Goal: Information Seeking & Learning: Learn about a topic

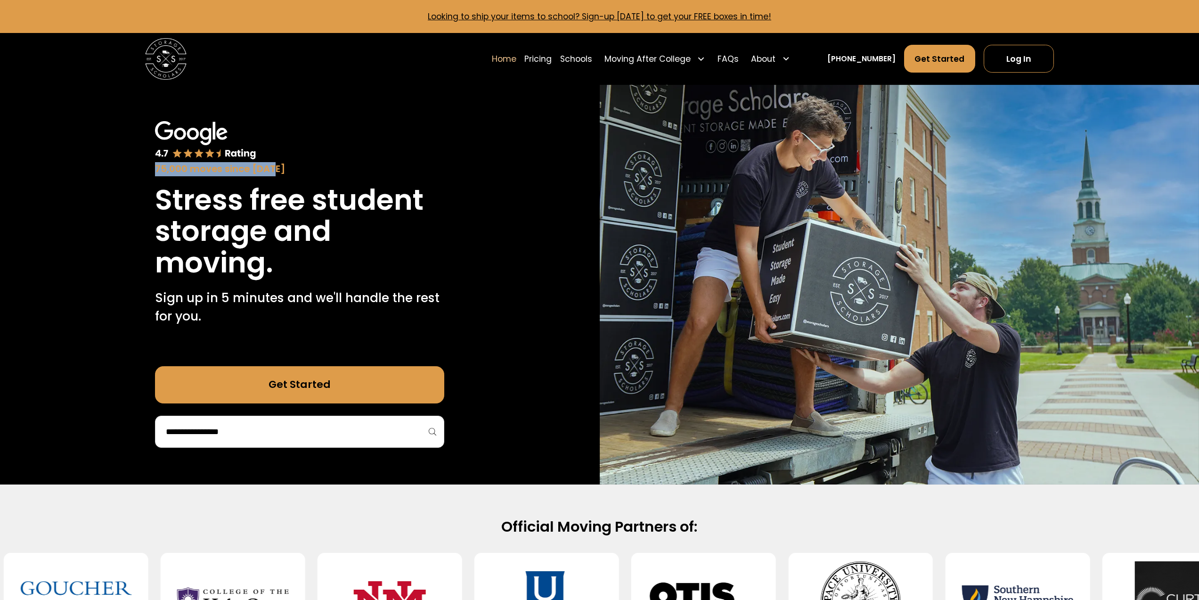
drag, startPoint x: 157, startPoint y: 172, endPoint x: 279, endPoint y: 169, distance: 121.6
click at [279, 169] on div "75,000 moves since [DATE]" at bounding box center [299, 169] width 289 height 14
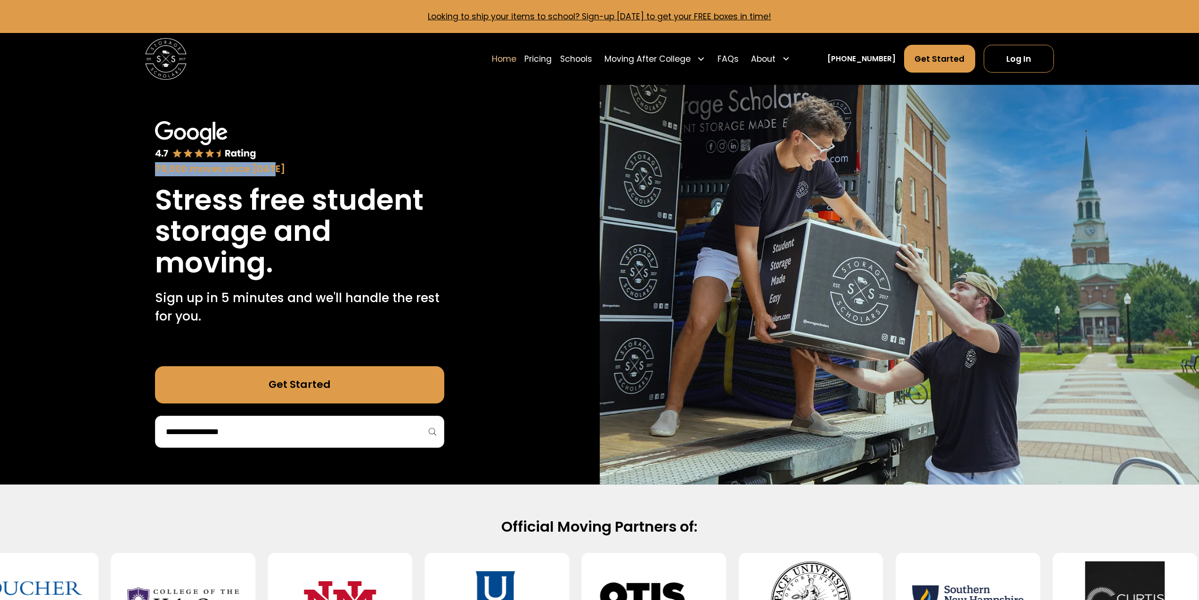
click at [279, 169] on div "75,000 moves since [DATE]" at bounding box center [299, 169] width 289 height 14
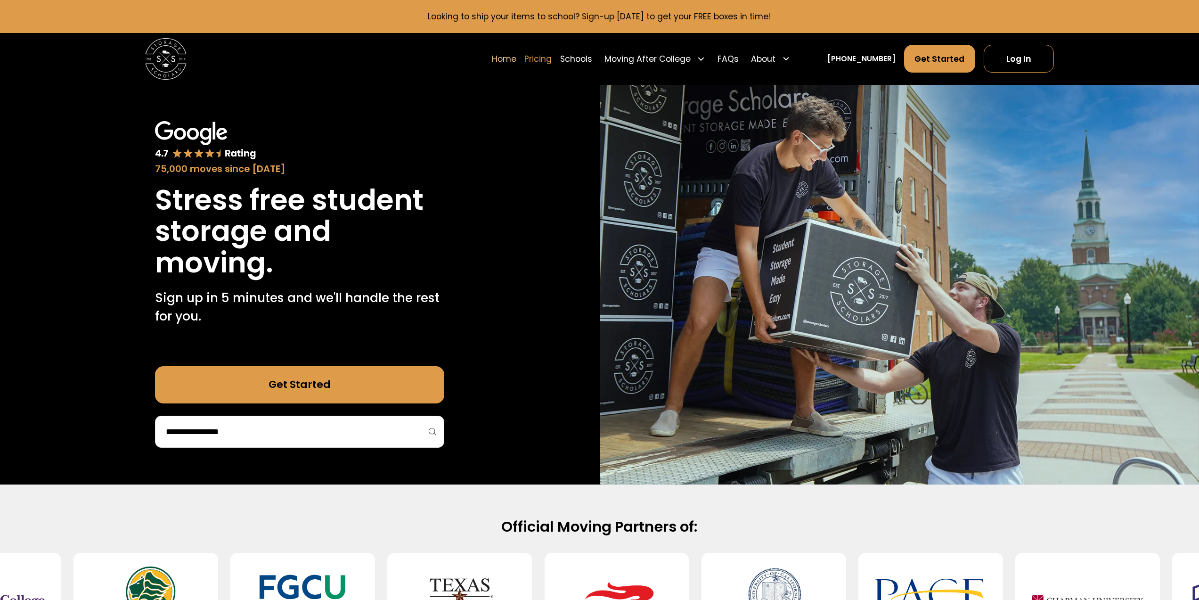
click at [552, 64] on link "Pricing" at bounding box center [537, 58] width 27 height 29
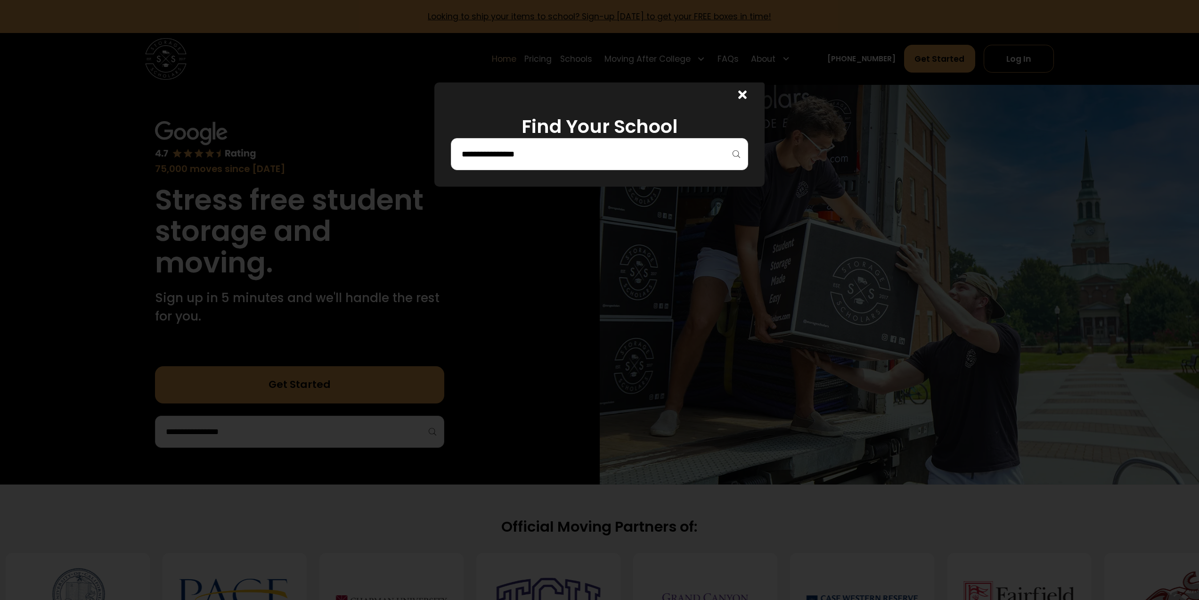
click at [647, 144] on div at bounding box center [599, 154] width 297 height 32
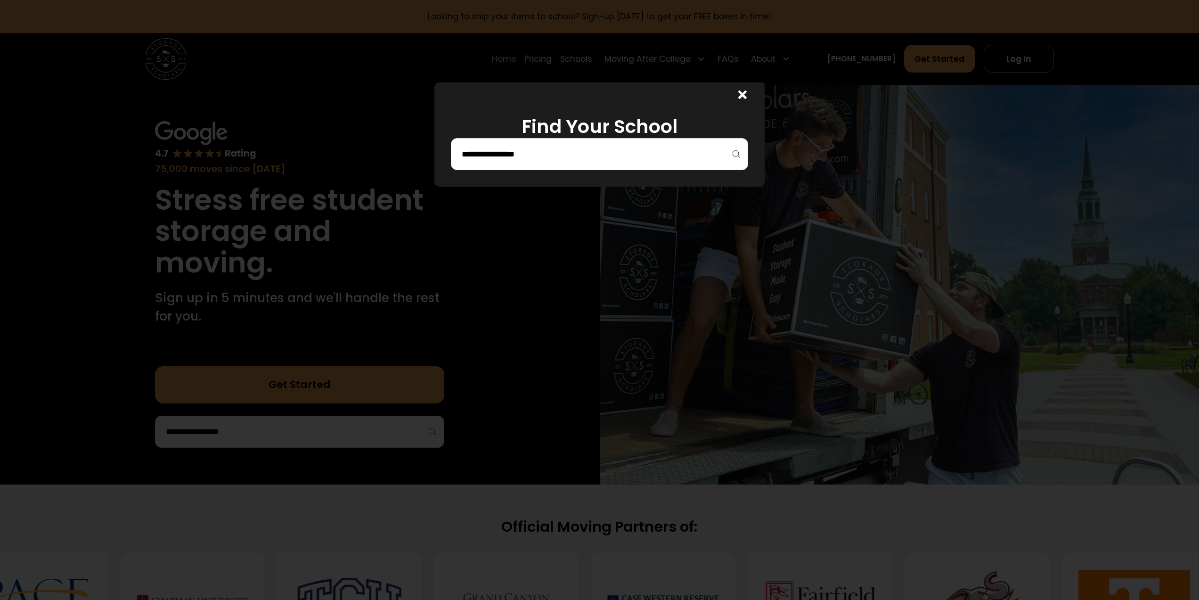
click at [540, 129] on h1 "Find Your School" at bounding box center [599, 126] width 297 height 22
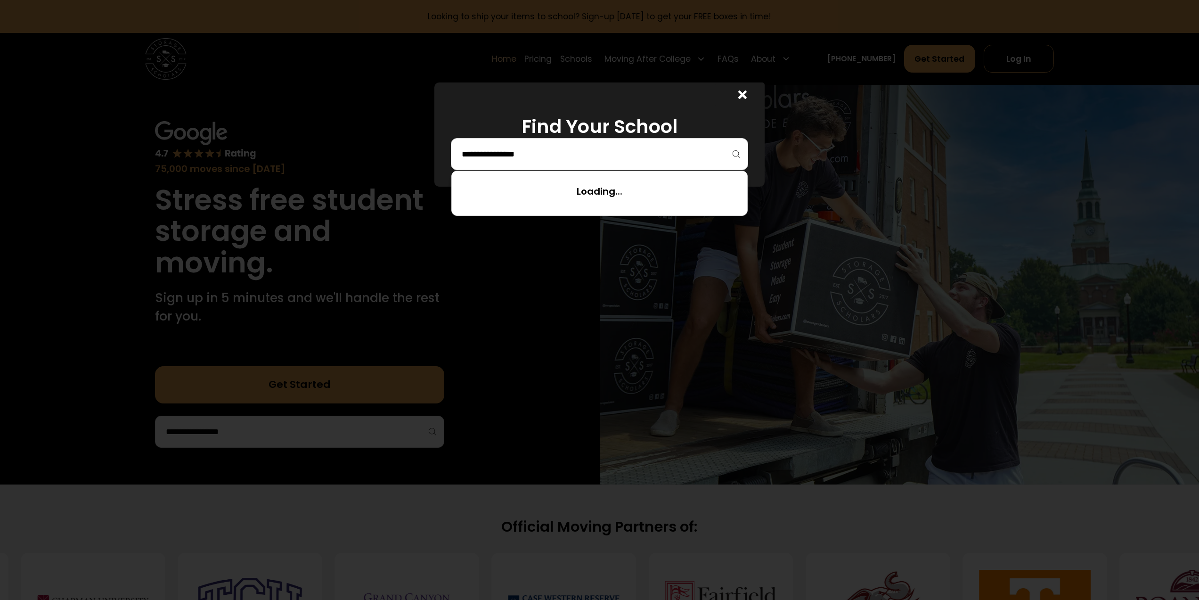
click at [535, 149] on input "search" at bounding box center [600, 154] width 278 height 16
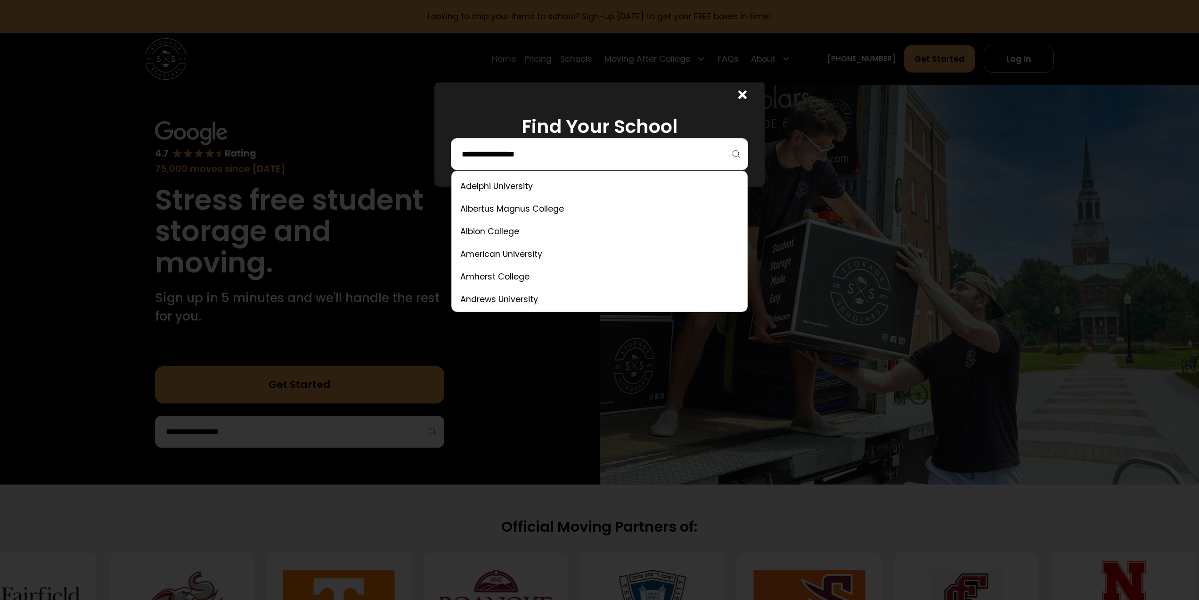
type input "*"
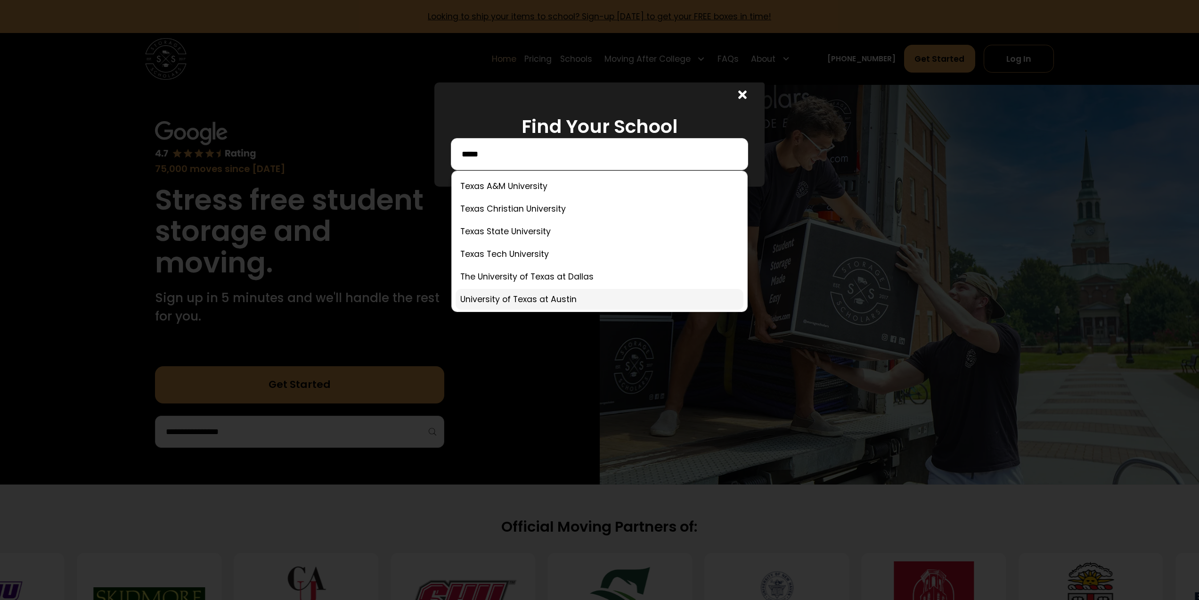
type input "*****"
click at [511, 299] on link at bounding box center [600, 299] width 288 height 21
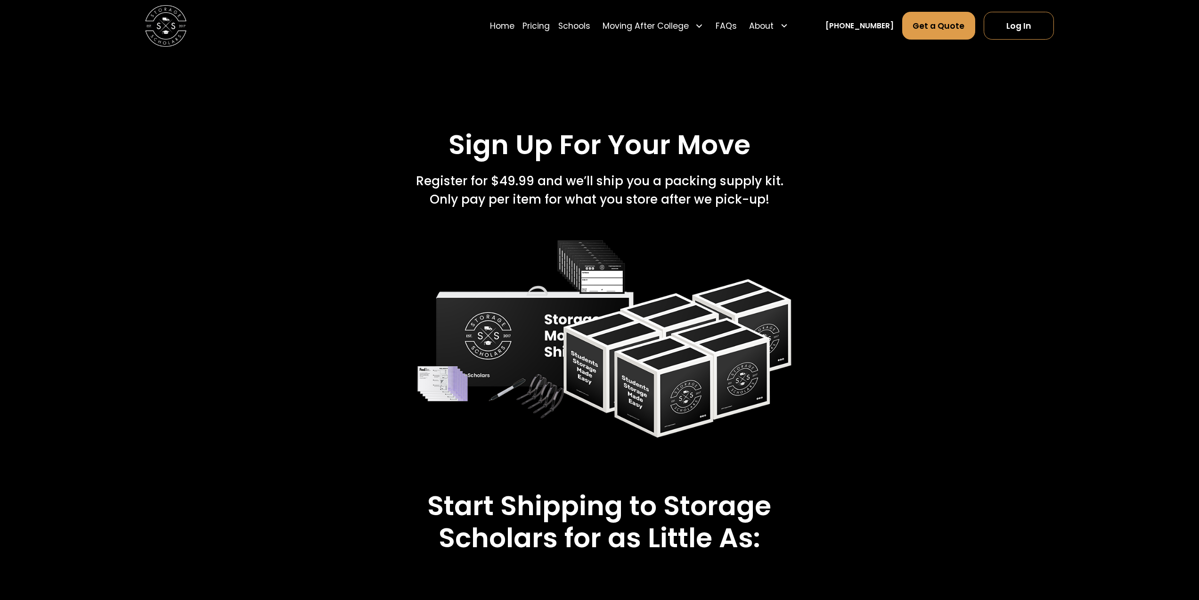
scroll to position [1369, 0]
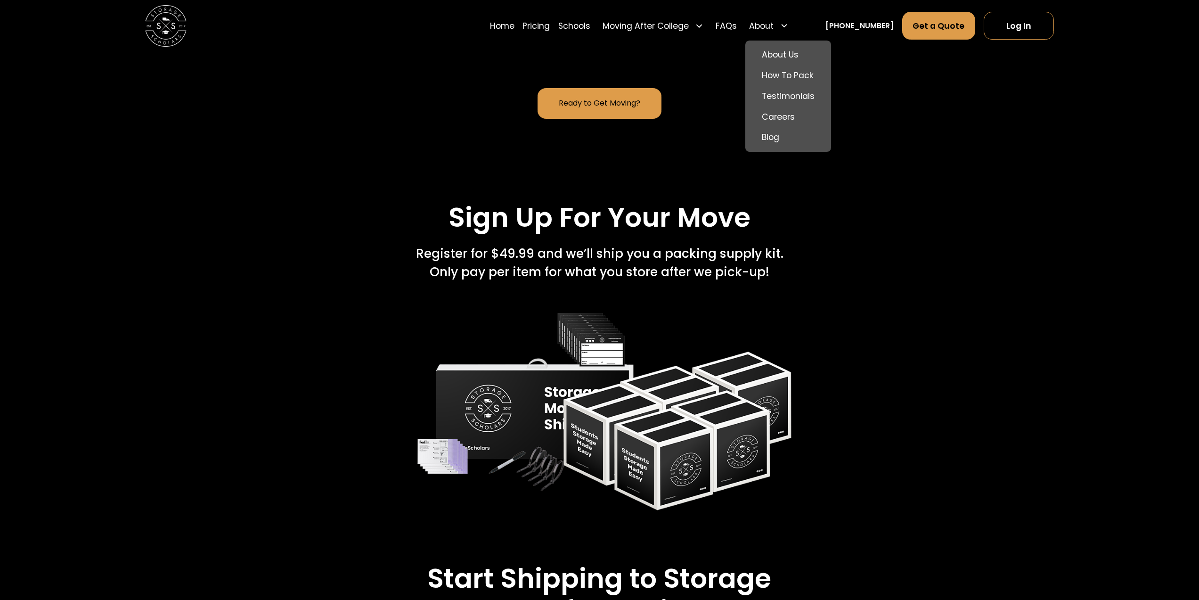
click at [774, 31] on div "About" at bounding box center [761, 26] width 25 height 12
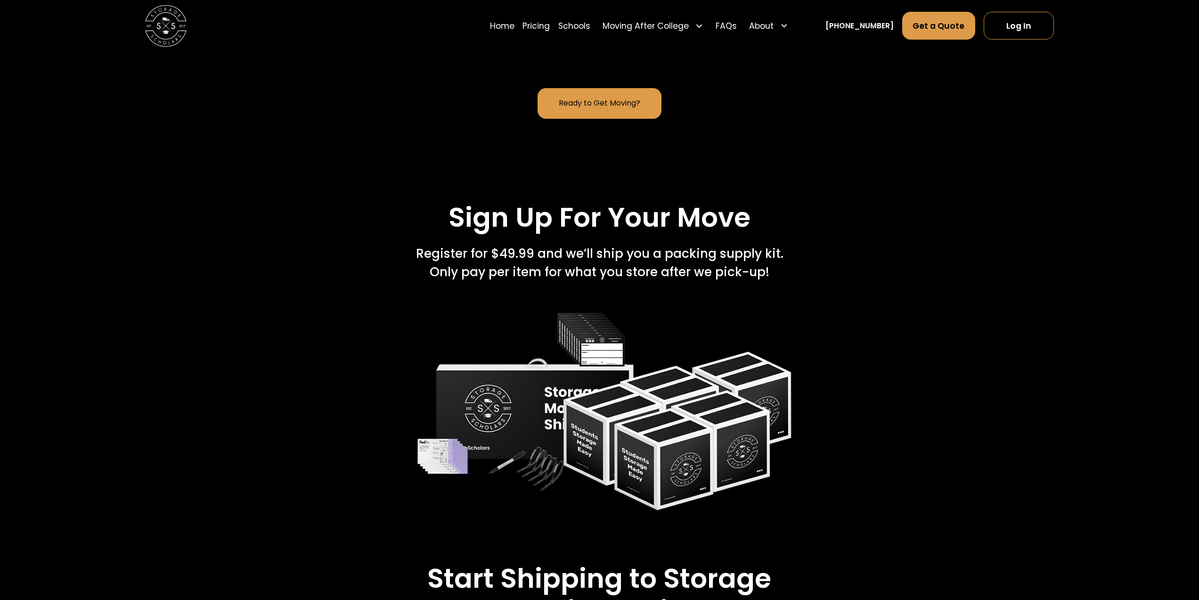
click at [774, 31] on div "About" at bounding box center [761, 26] width 25 height 12
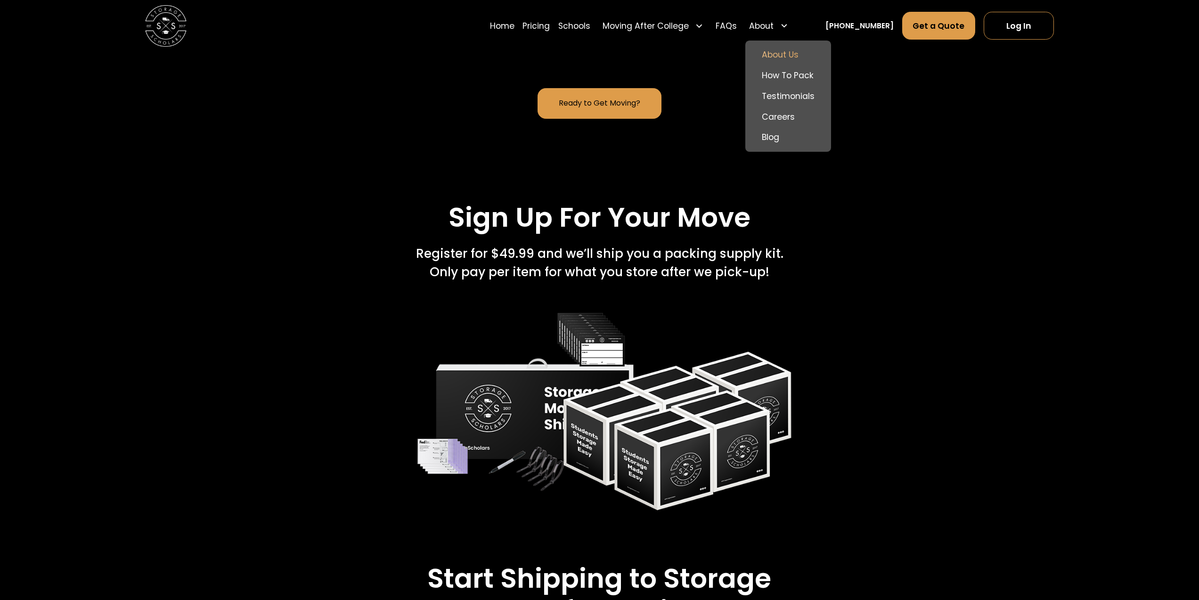
click at [779, 52] on link "About Us" at bounding box center [788, 54] width 78 height 21
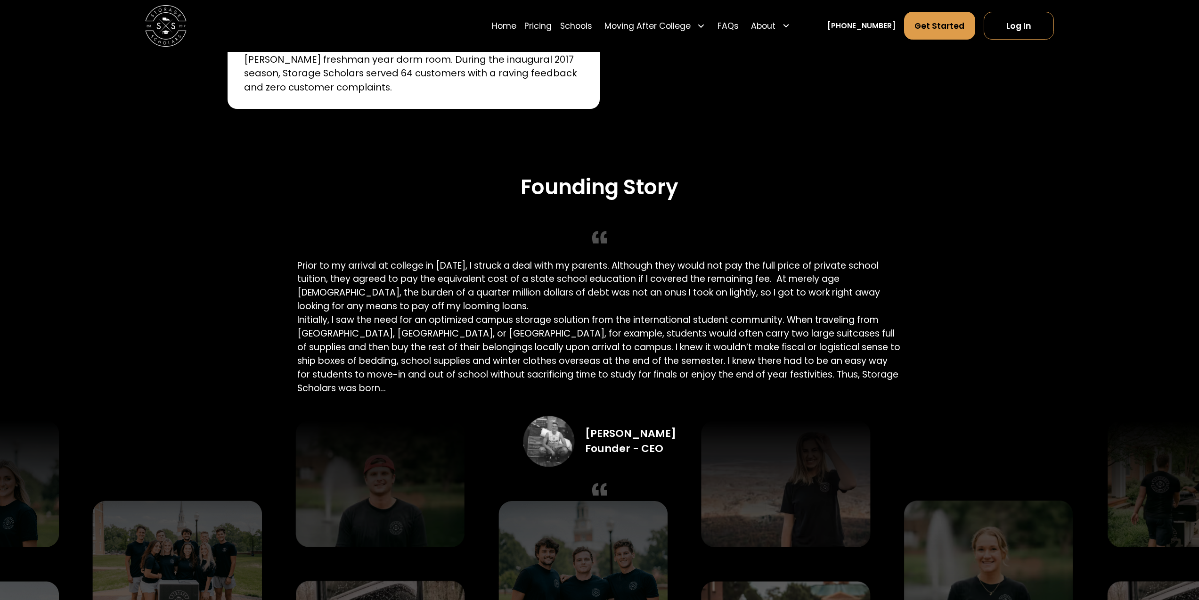
scroll to position [2011, 0]
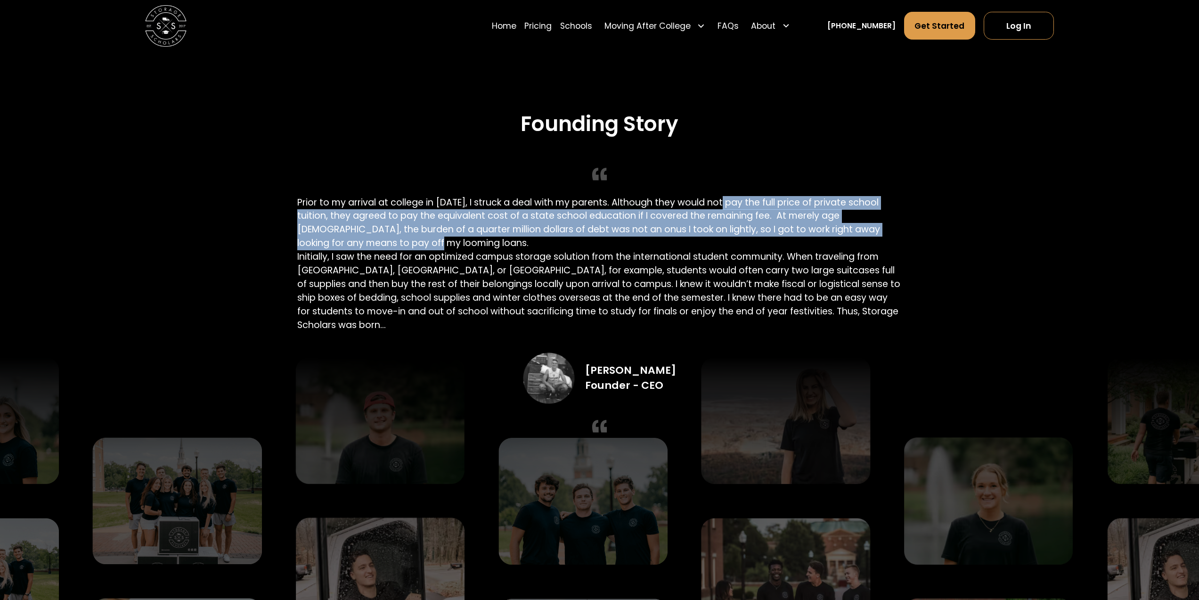
drag, startPoint x: 727, startPoint y: 196, endPoint x: 584, endPoint y: 242, distance: 149.8
click at [584, 242] on div "Founding Story Prior to my arrival at college in 2016, I struck a deal with my …" at bounding box center [599, 280] width 604 height 336
drag, startPoint x: 584, startPoint y: 242, endPoint x: 368, endPoint y: 221, distance: 216.8
click at [368, 221] on div "Founding Story Prior to my arrival at college in 2016, I struck a deal with my …" at bounding box center [599, 280] width 604 height 336
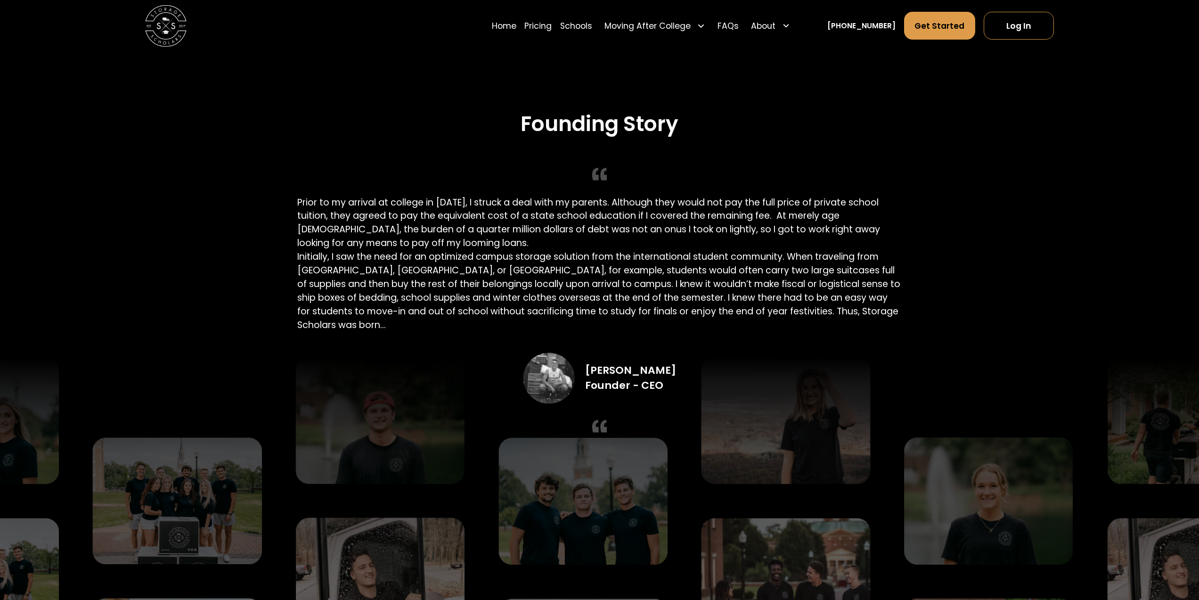
click at [329, 262] on div "Founding Story Prior to my arrival at college in 2016, I struck a deal with my …" at bounding box center [599, 280] width 604 height 336
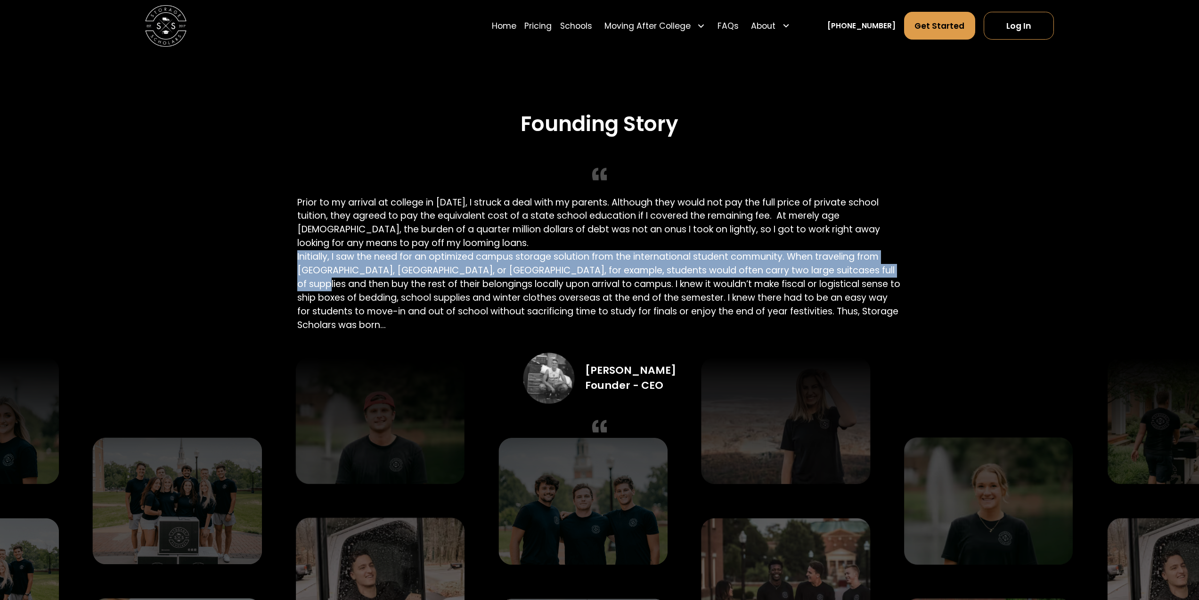
drag, startPoint x: 295, startPoint y: 264, endPoint x: 873, endPoint y: 269, distance: 578.2
click at [873, 269] on div "Founding Story Prior to my arrival at college in 2016, I struck a deal with my …" at bounding box center [600, 280] width 646 height 336
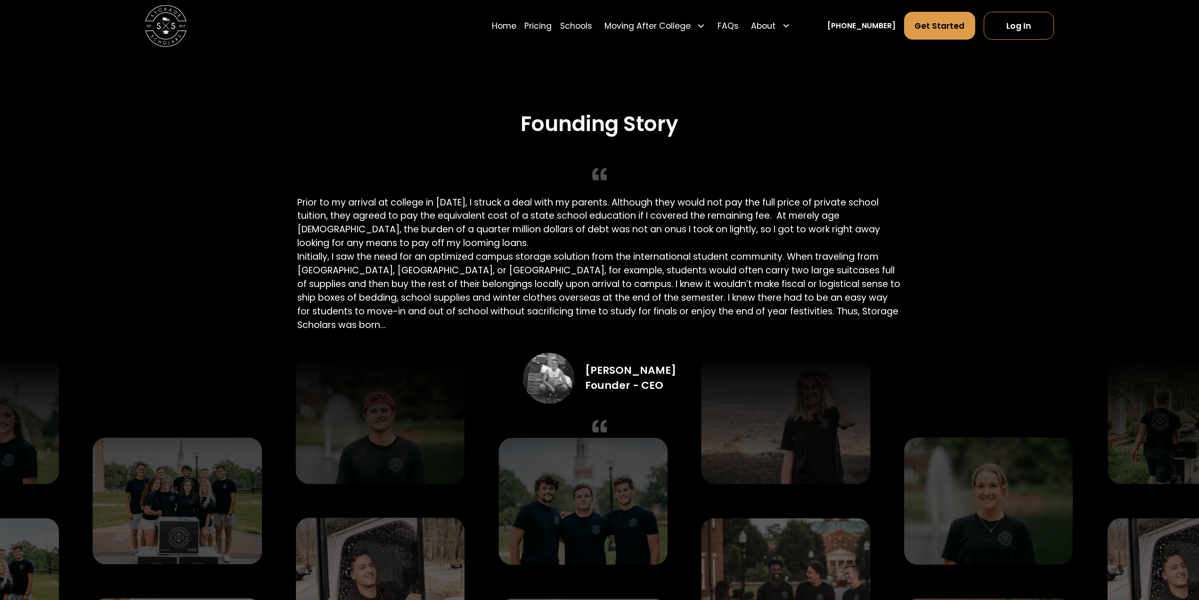
click at [426, 291] on div "Founding Story Prior to my arrival at college in 2016, I struck a deal with my …" at bounding box center [599, 280] width 604 height 336
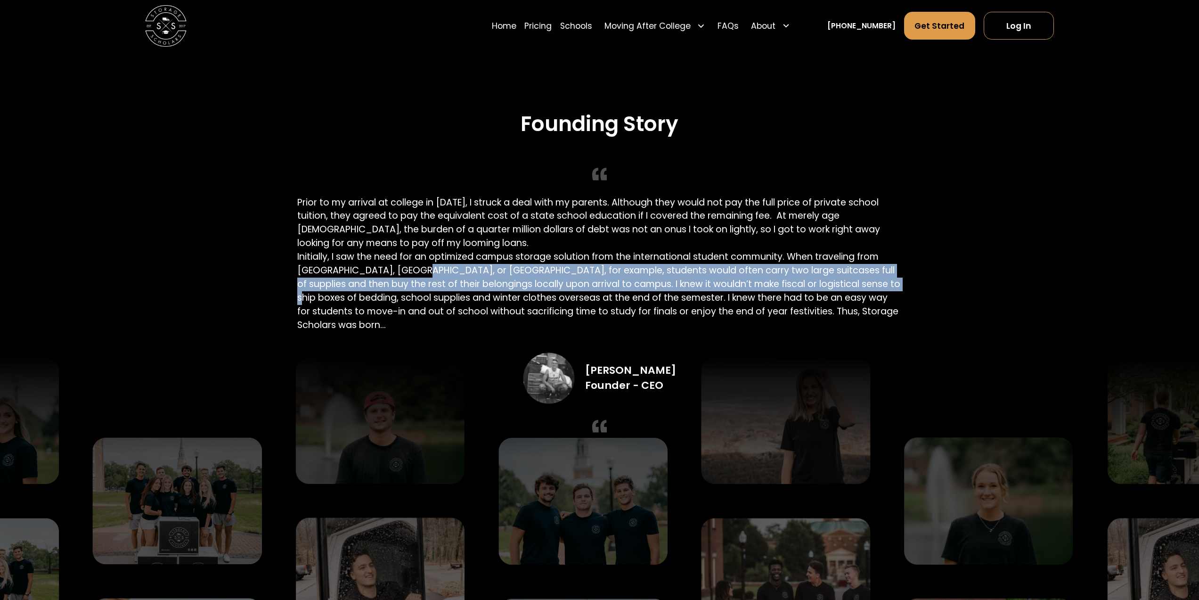
drag, startPoint x: 401, startPoint y: 272, endPoint x: 881, endPoint y: 291, distance: 479.6
click at [881, 291] on div "Founding Story Prior to my arrival at college in 2016, I struck a deal with my …" at bounding box center [599, 280] width 604 height 336
click at [403, 278] on div "Founding Story Prior to my arrival at college in 2016, I struck a deal with my …" at bounding box center [599, 280] width 604 height 336
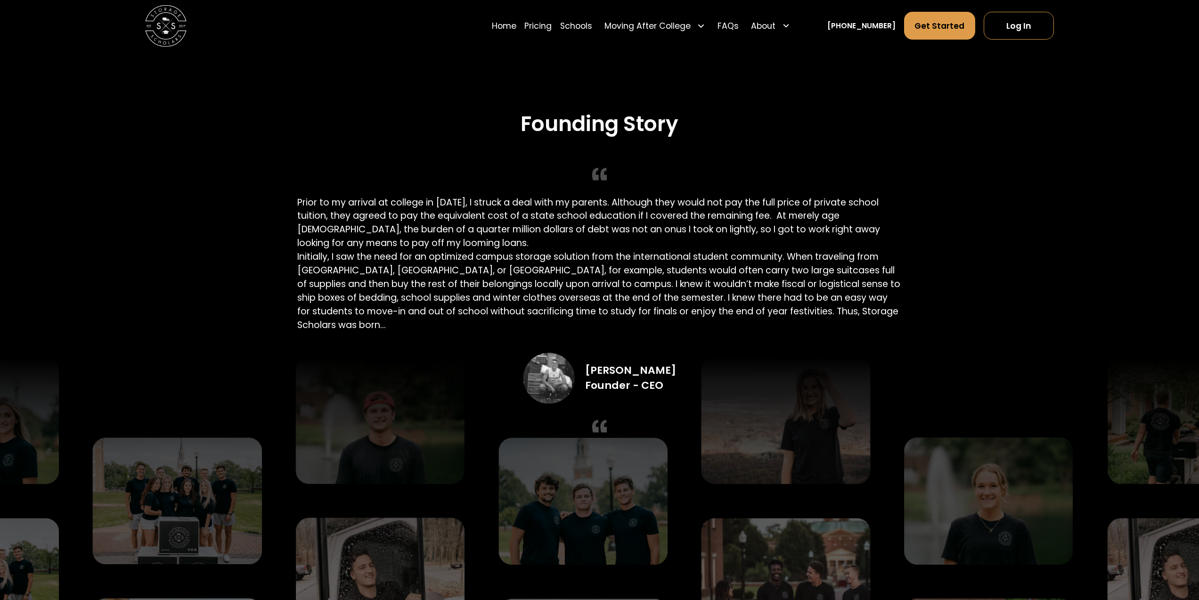
click at [498, 308] on div "Founding Story Prior to my arrival at college in 2016, I struck a deal with my …" at bounding box center [599, 280] width 604 height 336
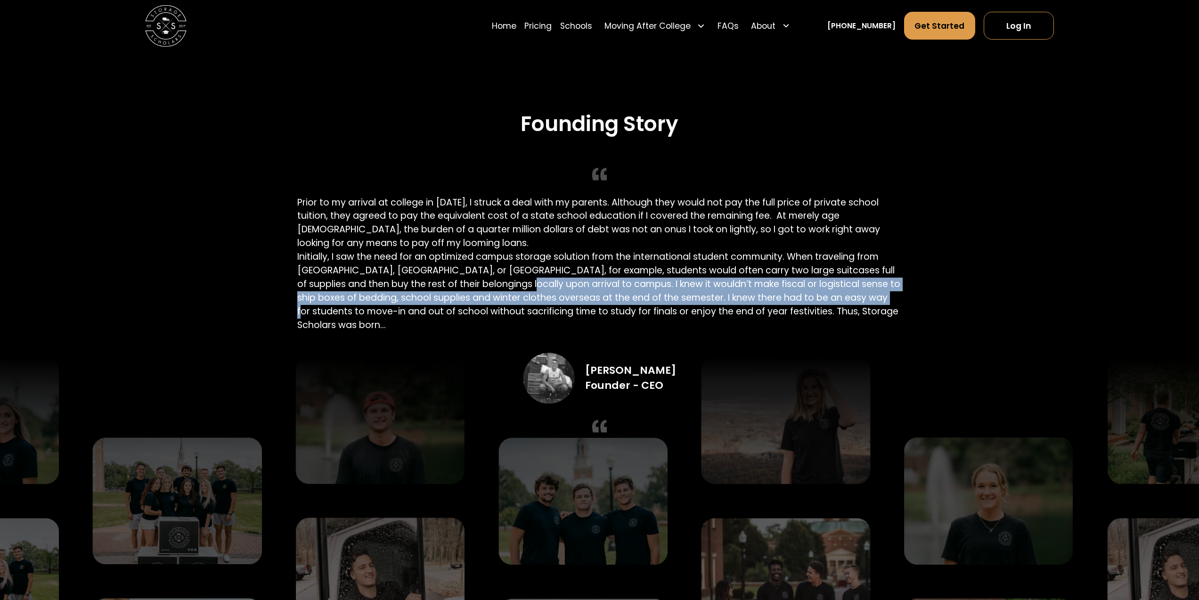
drag, startPoint x: 500, startPoint y: 288, endPoint x: 911, endPoint y: 301, distance: 411.1
click at [911, 301] on div "Founding Story Prior to my arrival at college in 2016, I struck a deal with my …" at bounding box center [600, 280] width 646 height 336
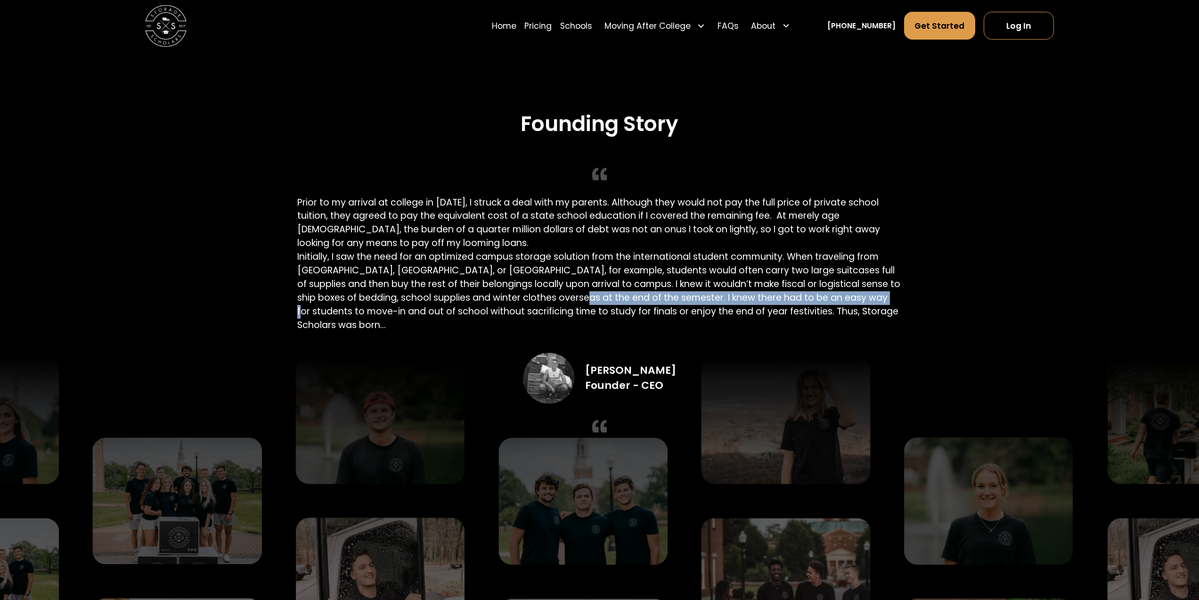
drag, startPoint x: 911, startPoint y: 301, endPoint x: 570, endPoint y: 306, distance: 340.7
click at [570, 306] on div "Founding Story Prior to my arrival at college in 2016, I struck a deal with my …" at bounding box center [600, 280] width 646 height 336
click at [570, 306] on div "Founding Story Prior to my arrival at college in 2016, I struck a deal with my …" at bounding box center [599, 280] width 604 height 336
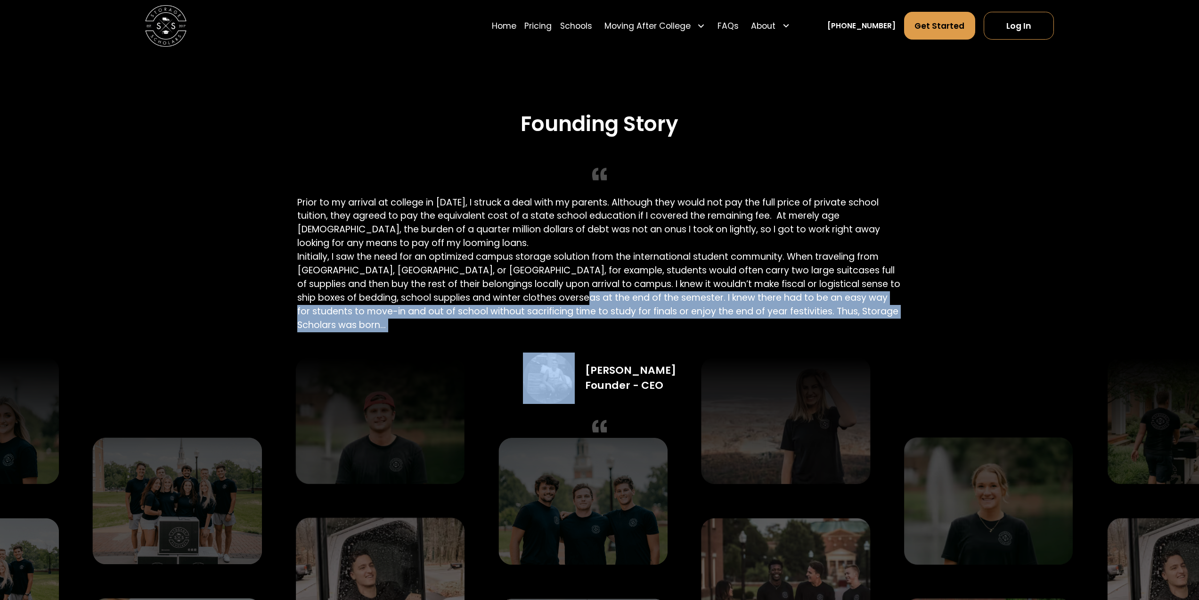
drag, startPoint x: 570, startPoint y: 306, endPoint x: 830, endPoint y: 320, distance: 260.5
click at [830, 320] on div "Founding Story Prior to my arrival at college in 2016, I struck a deal with my …" at bounding box center [599, 280] width 604 height 336
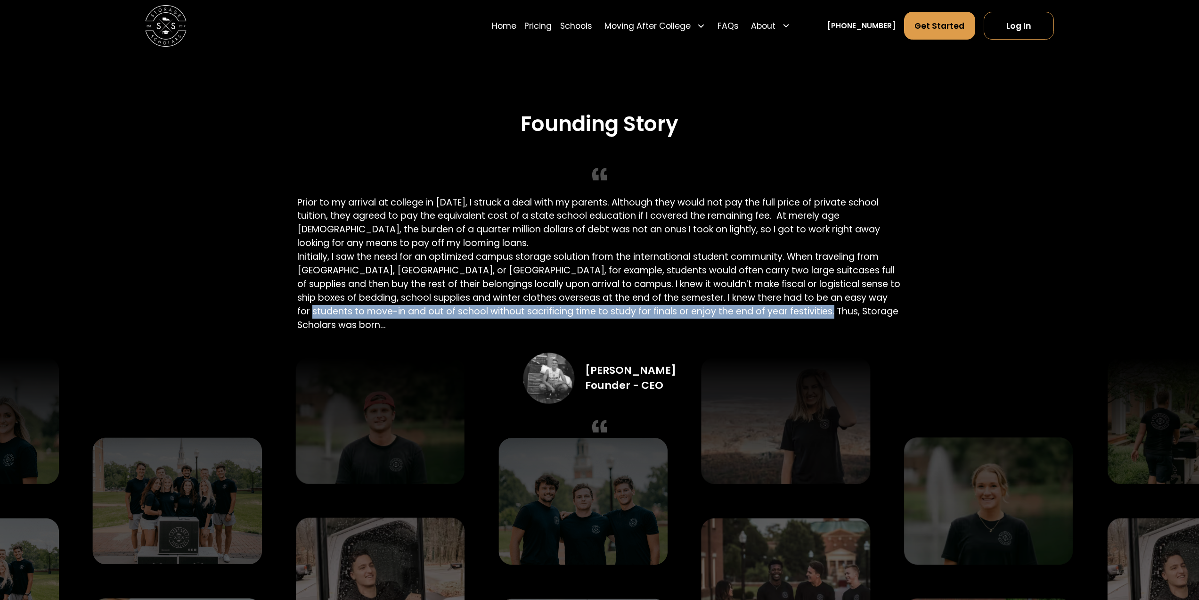
drag, startPoint x: 834, startPoint y: 319, endPoint x: 307, endPoint y: 318, distance: 526.8
click at [307, 318] on div "Founding Story Prior to my arrival at college in 2016, I struck a deal with my …" at bounding box center [599, 280] width 604 height 336
drag, startPoint x: 361, startPoint y: 315, endPoint x: 858, endPoint y: 341, distance: 497.3
click at [858, 341] on div "Founding Story Prior to my arrival at college in 2016, I struck a deal with my …" at bounding box center [599, 280] width 604 height 336
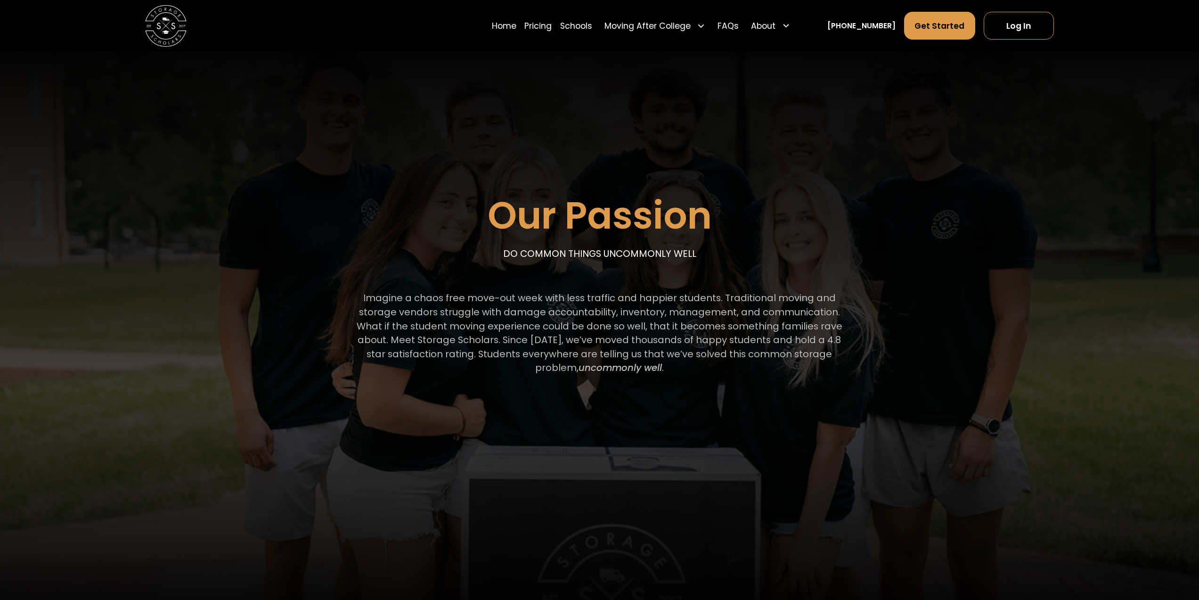
scroll to position [0, 0]
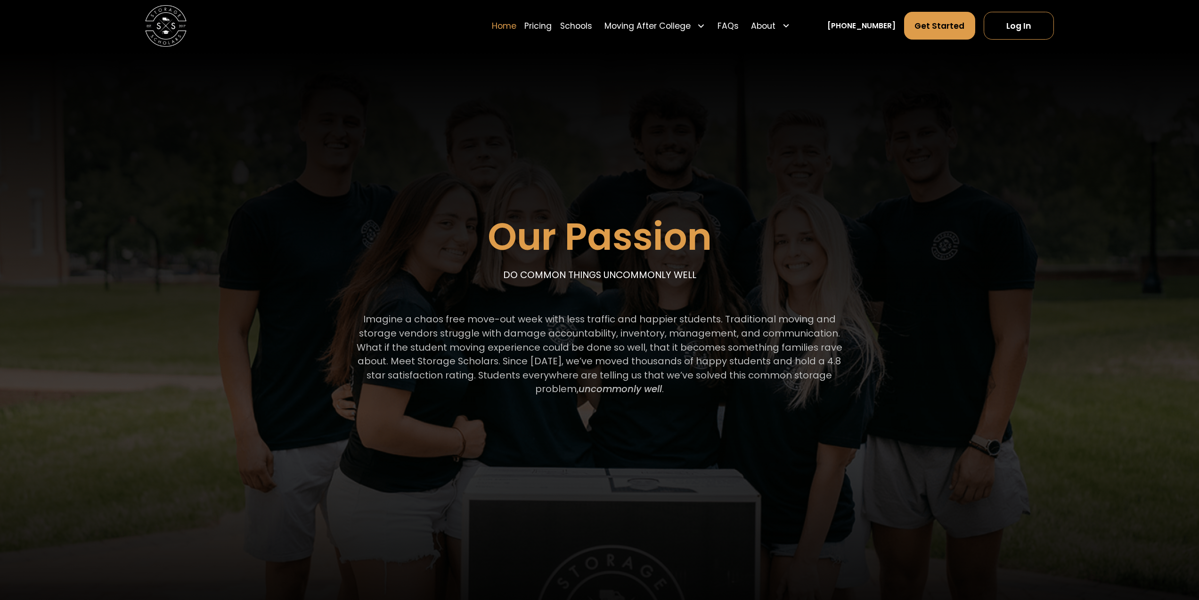
click at [516, 31] on link "Home" at bounding box center [504, 25] width 25 height 29
